Goal: Task Accomplishment & Management: Use online tool/utility

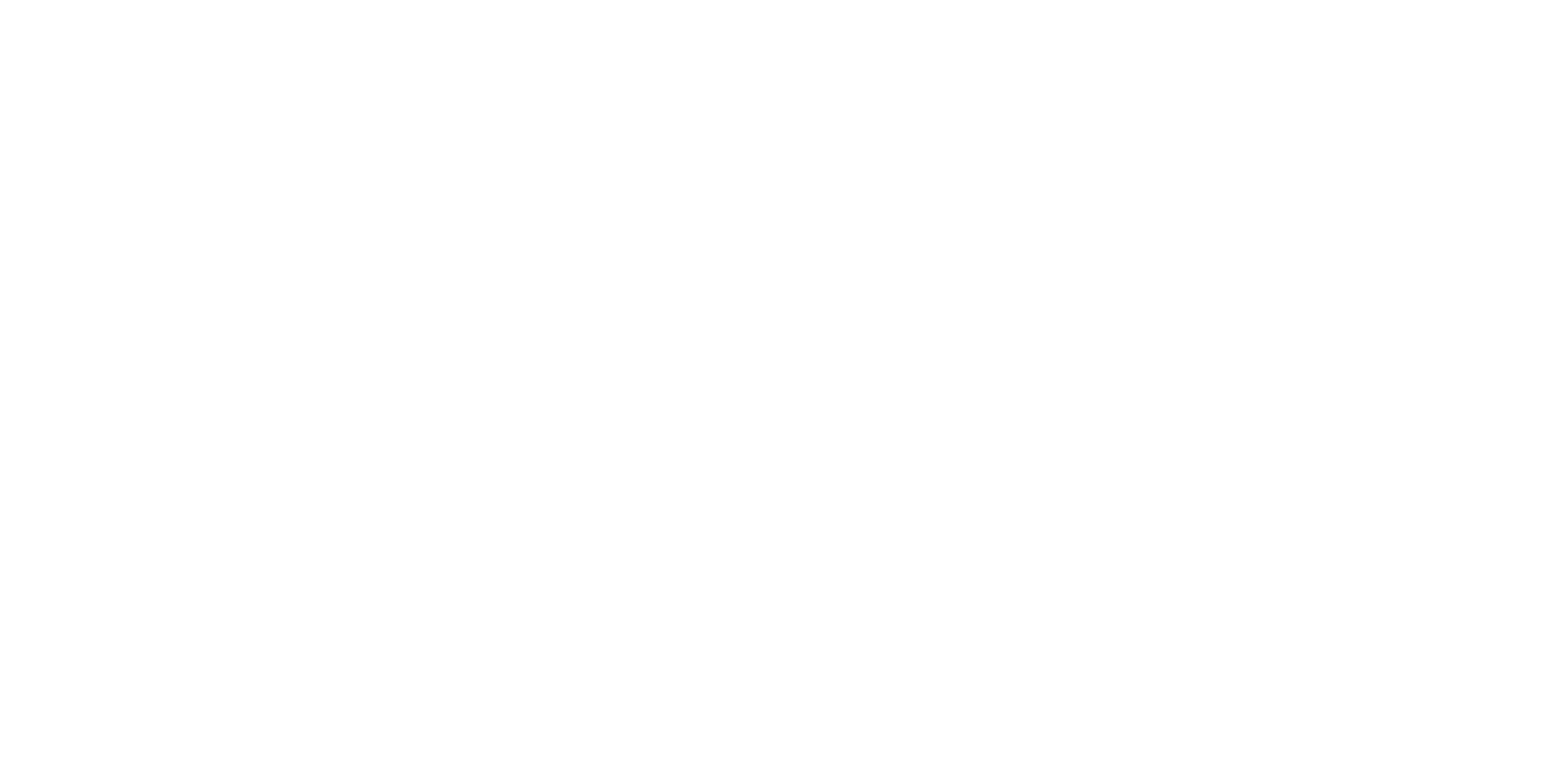
click at [1380, 7] on html at bounding box center [784, 3] width 1568 height 7
